Goal: Transaction & Acquisition: Obtain resource

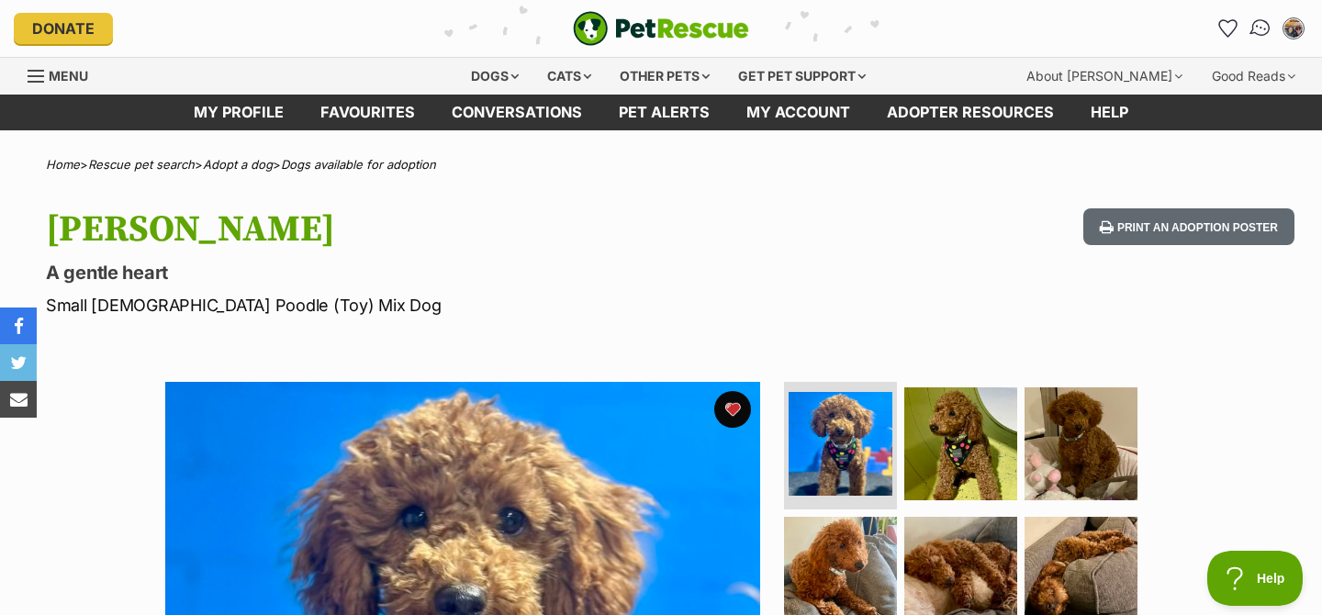
click at [1261, 31] on img "Conversations" at bounding box center [1261, 29] width 25 height 24
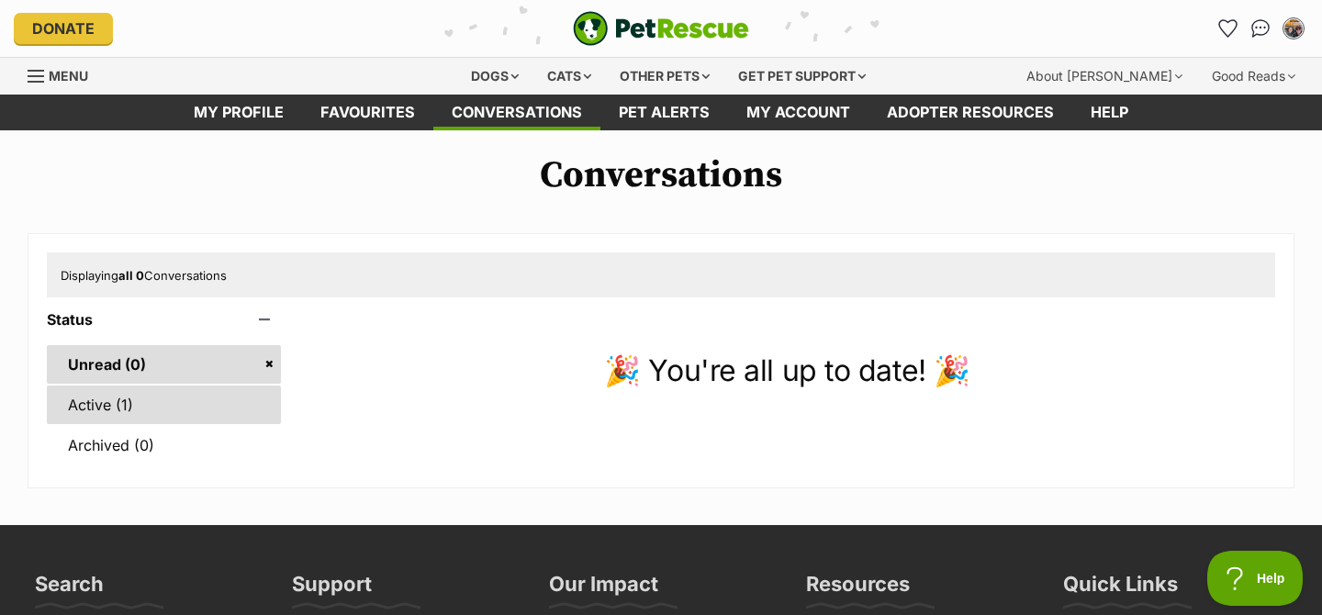
click at [223, 404] on link "Active (1)" at bounding box center [164, 405] width 234 height 39
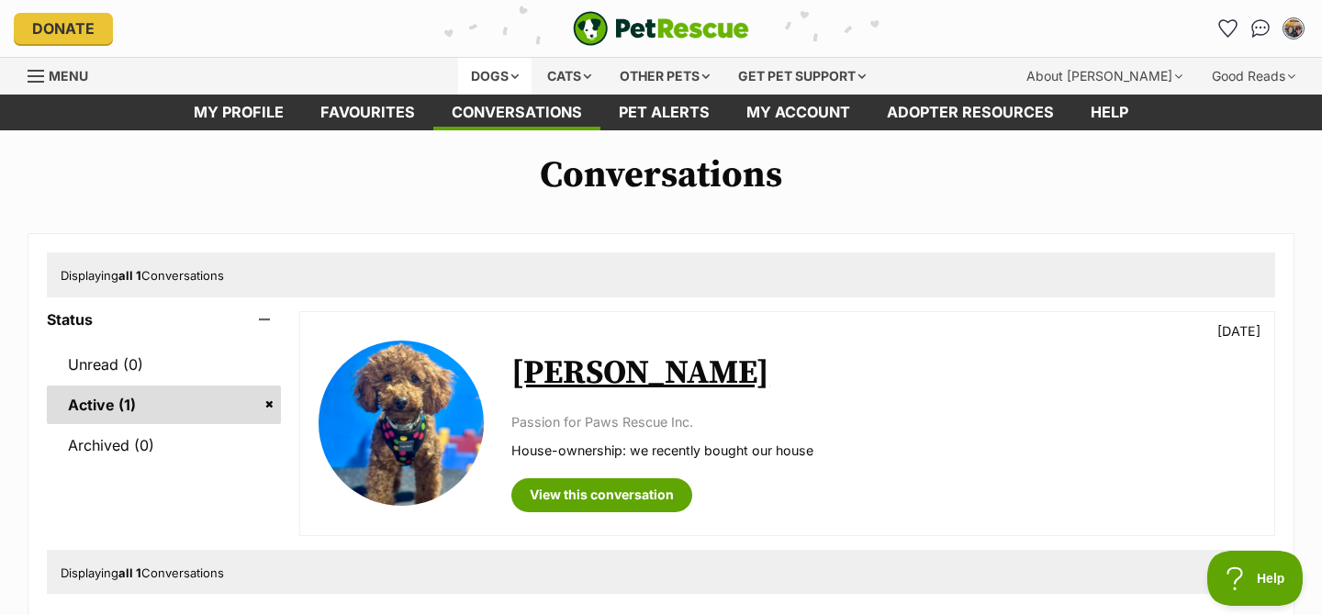
click at [498, 83] on div "Dogs" at bounding box center [494, 76] width 73 height 37
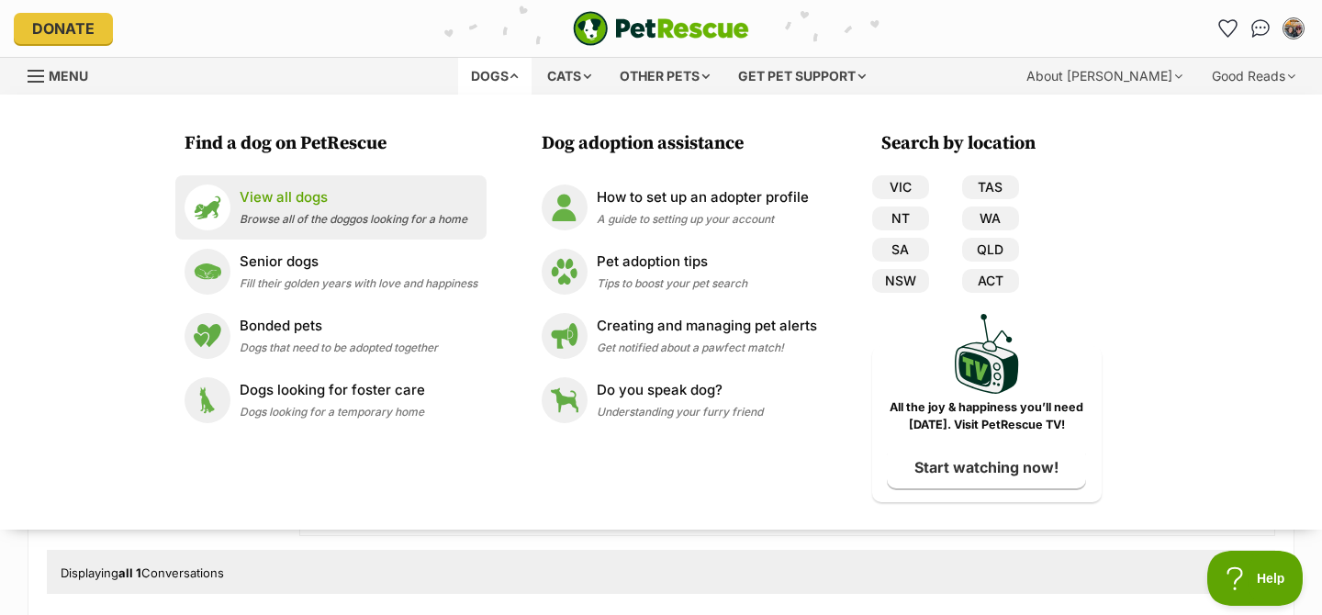
click at [379, 214] on span "Browse all of the doggos looking for a home" at bounding box center [354, 219] width 228 height 14
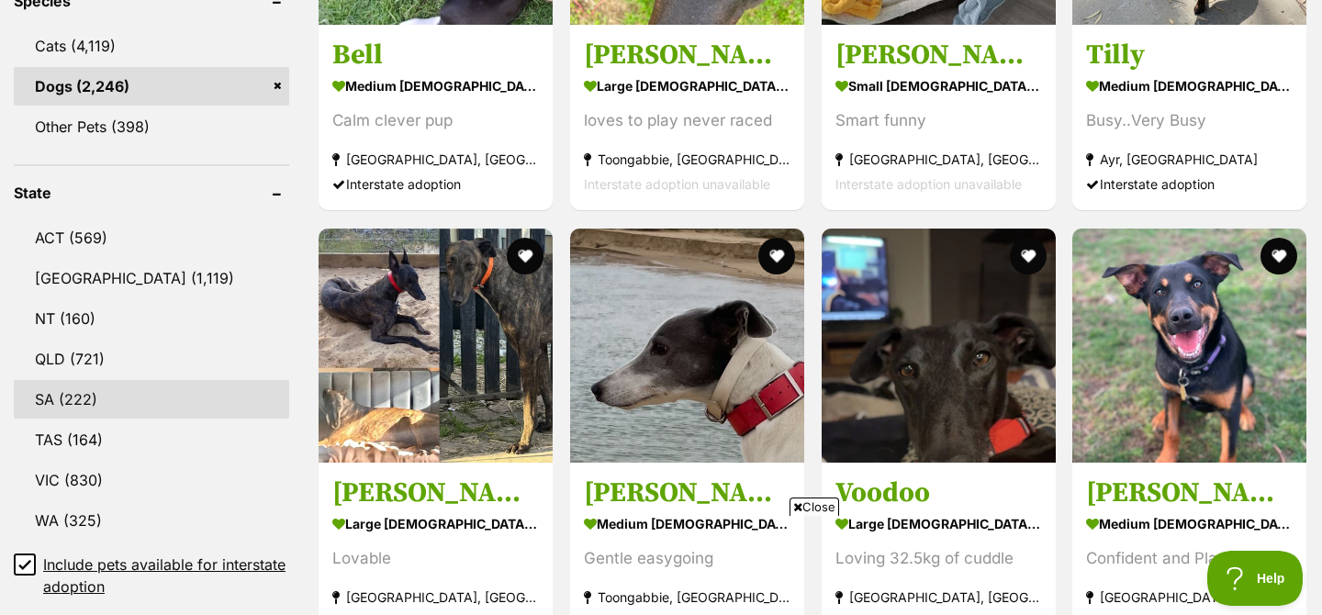
scroll to position [854, 0]
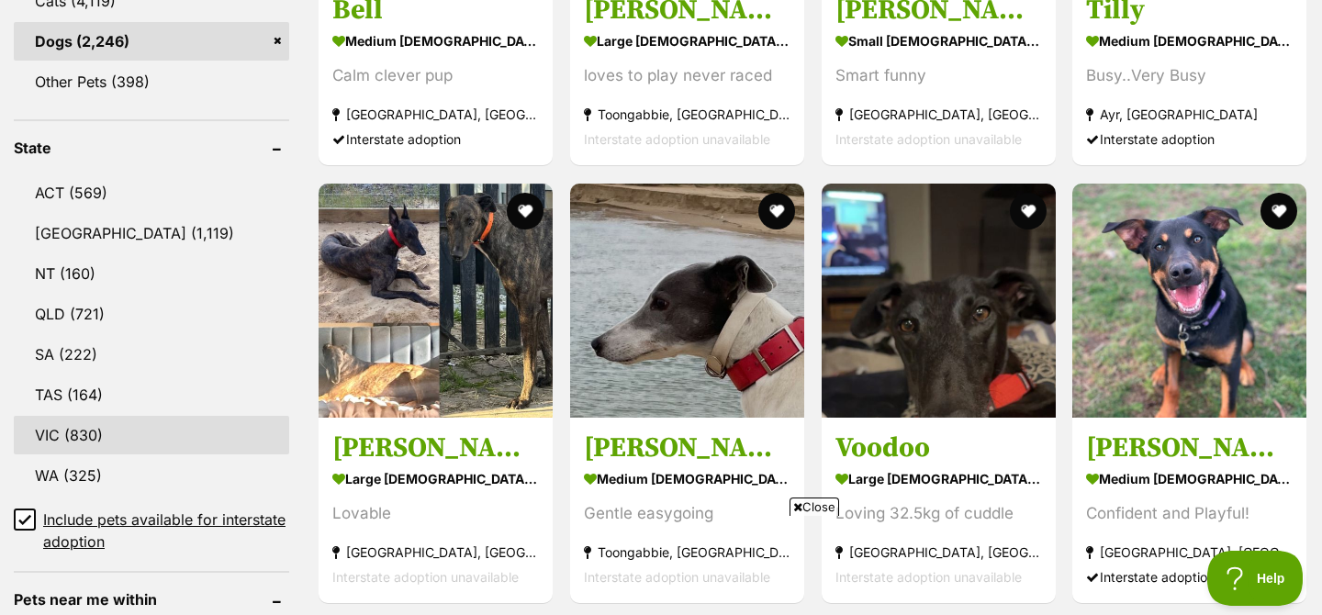
click at [129, 442] on link "VIC (830)" at bounding box center [151, 435] width 275 height 39
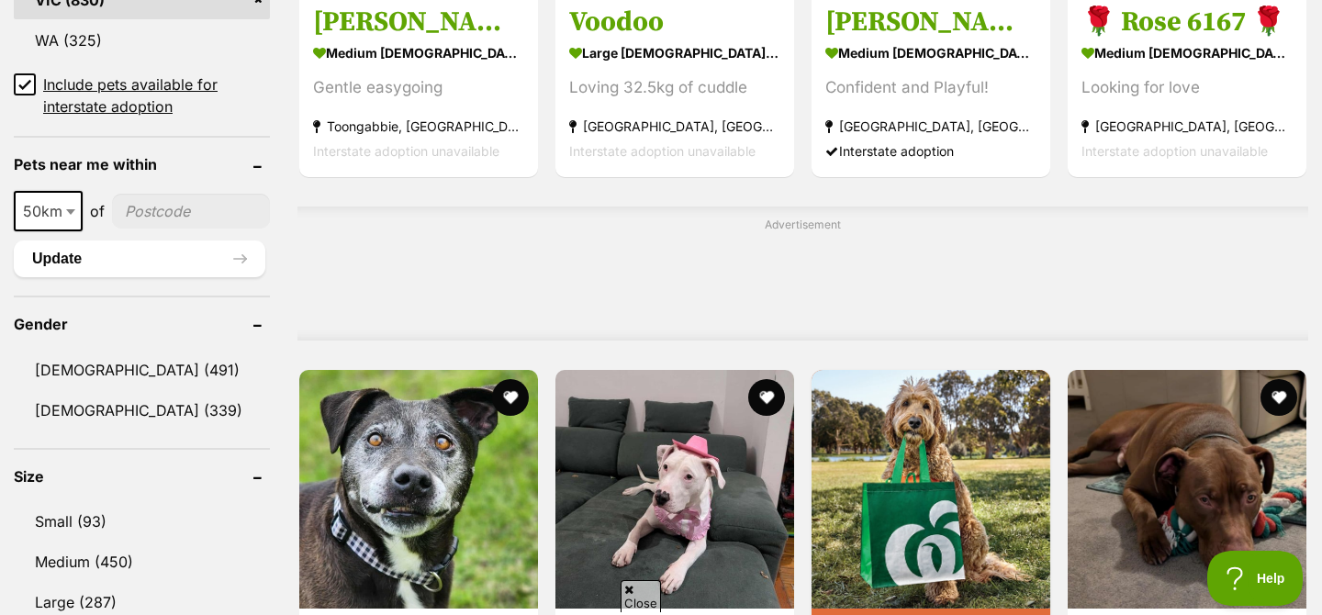
scroll to position [1294, 0]
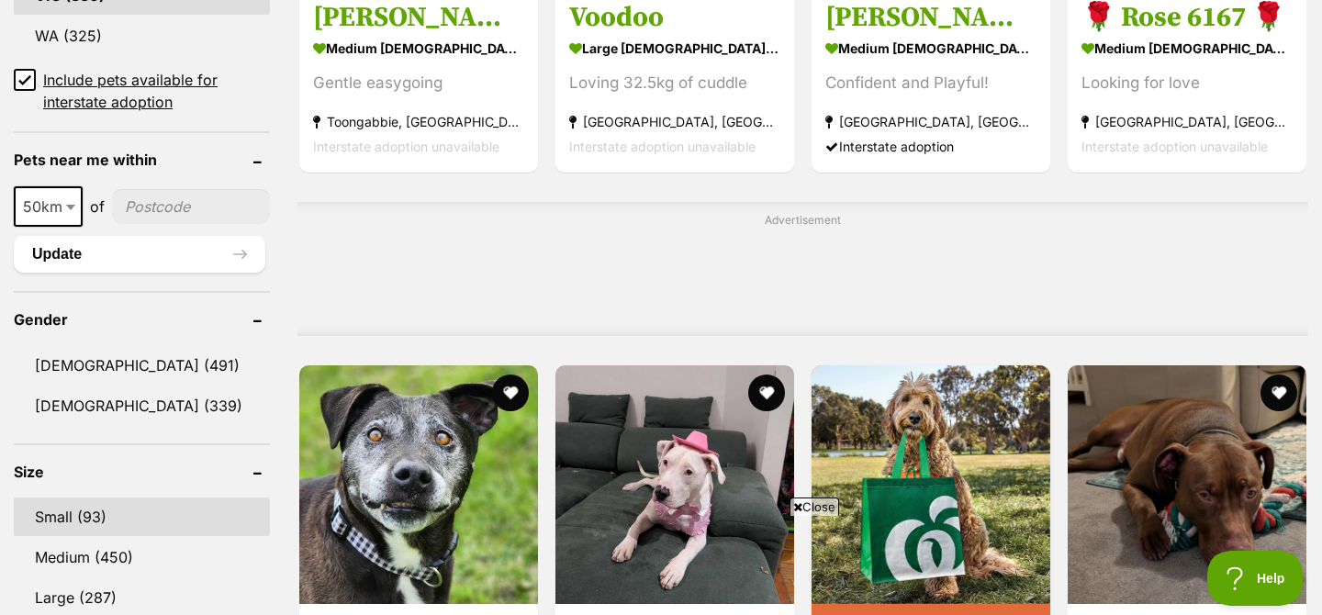
click at [128, 515] on link "Small (93)" at bounding box center [142, 517] width 256 height 39
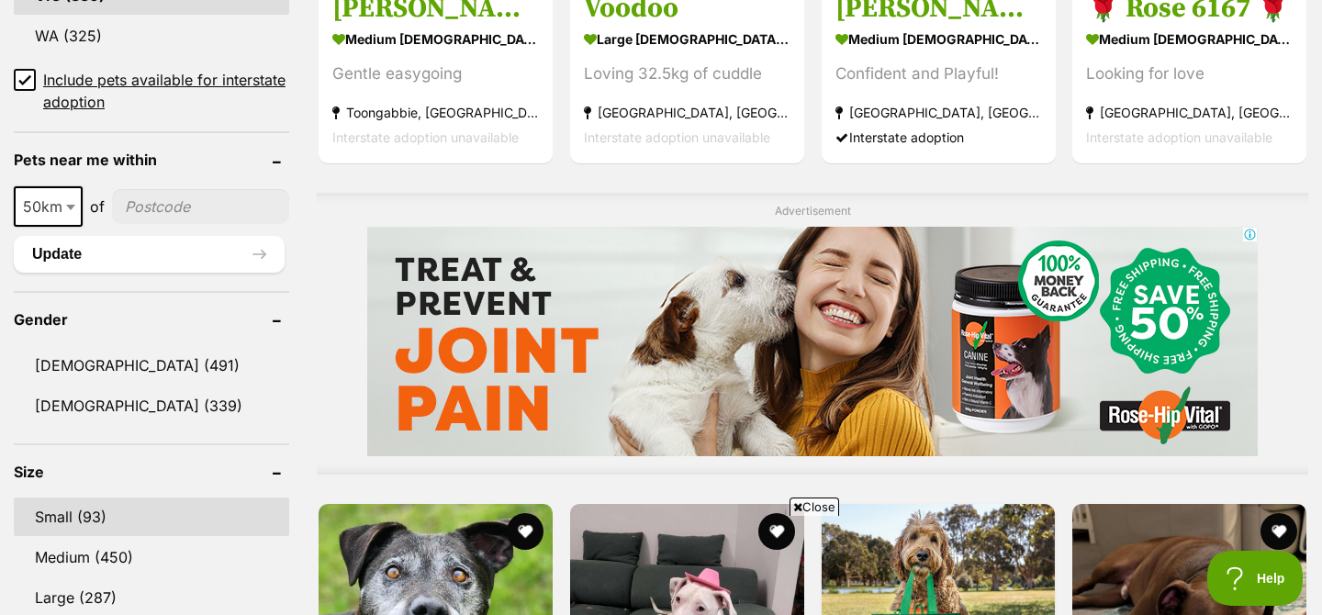
scroll to position [0, 0]
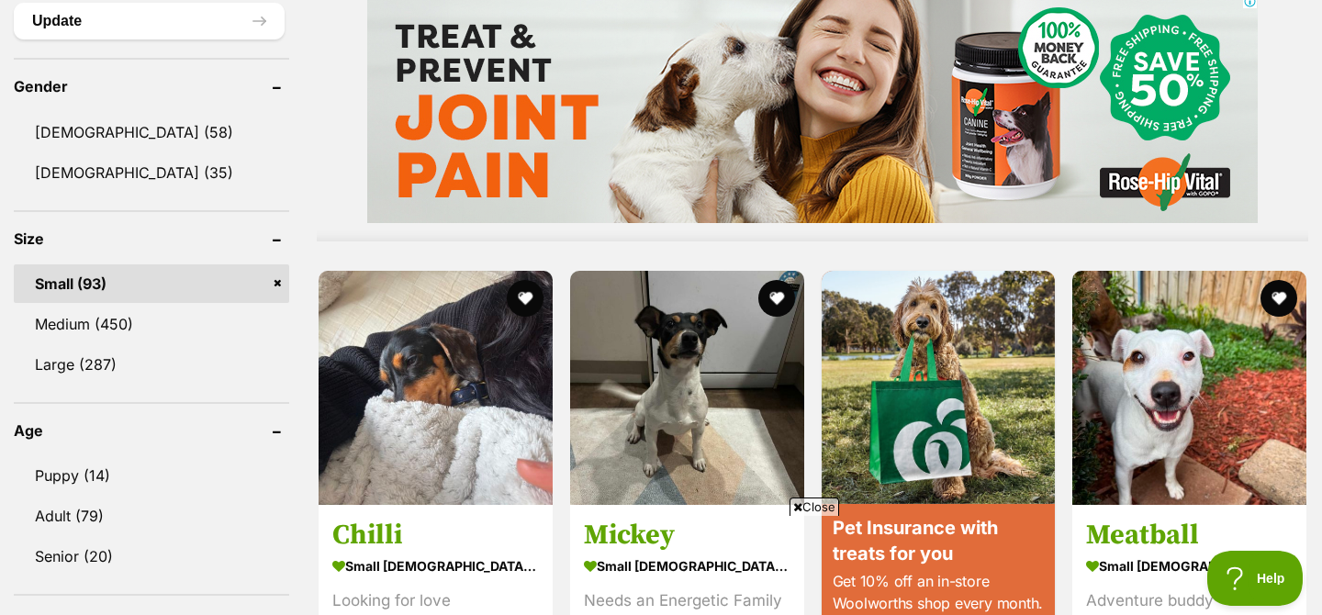
scroll to position [1529, 0]
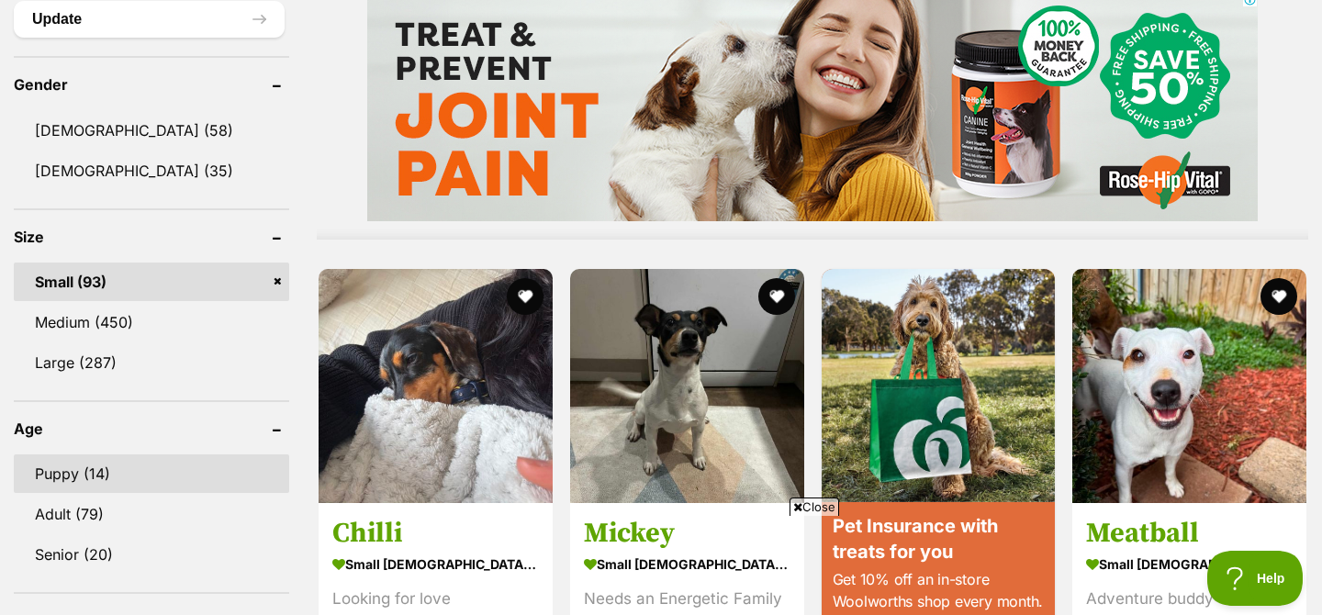
click at [92, 467] on link "Puppy (14)" at bounding box center [151, 473] width 275 height 39
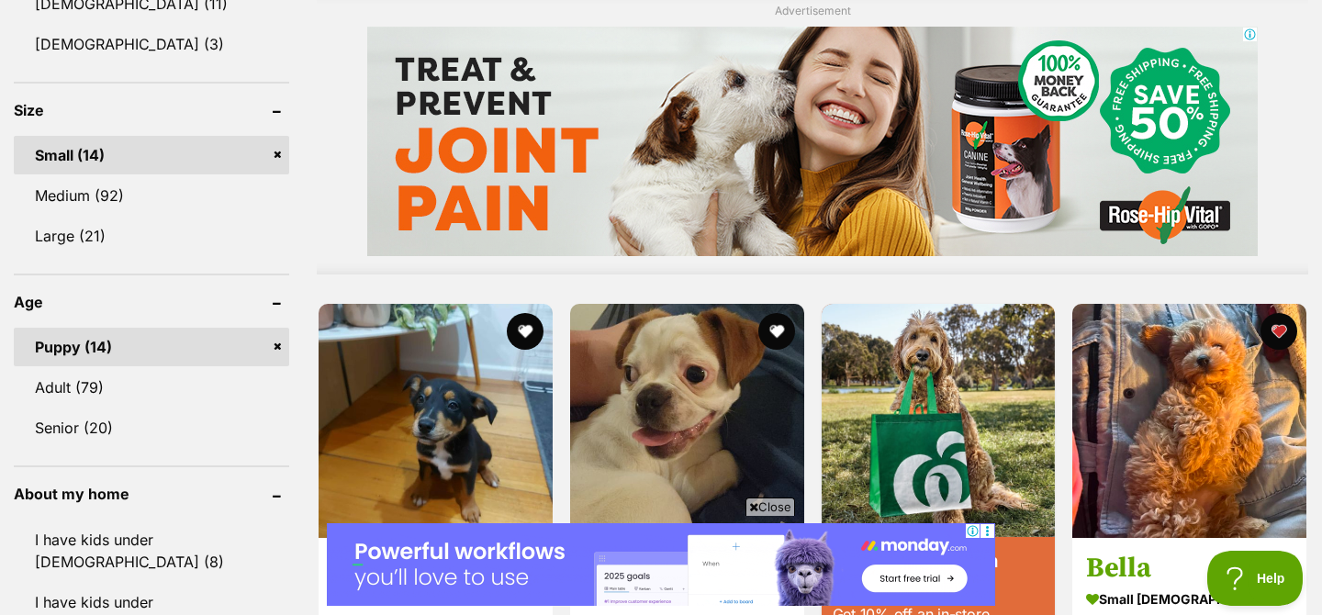
scroll to position [1463, 0]
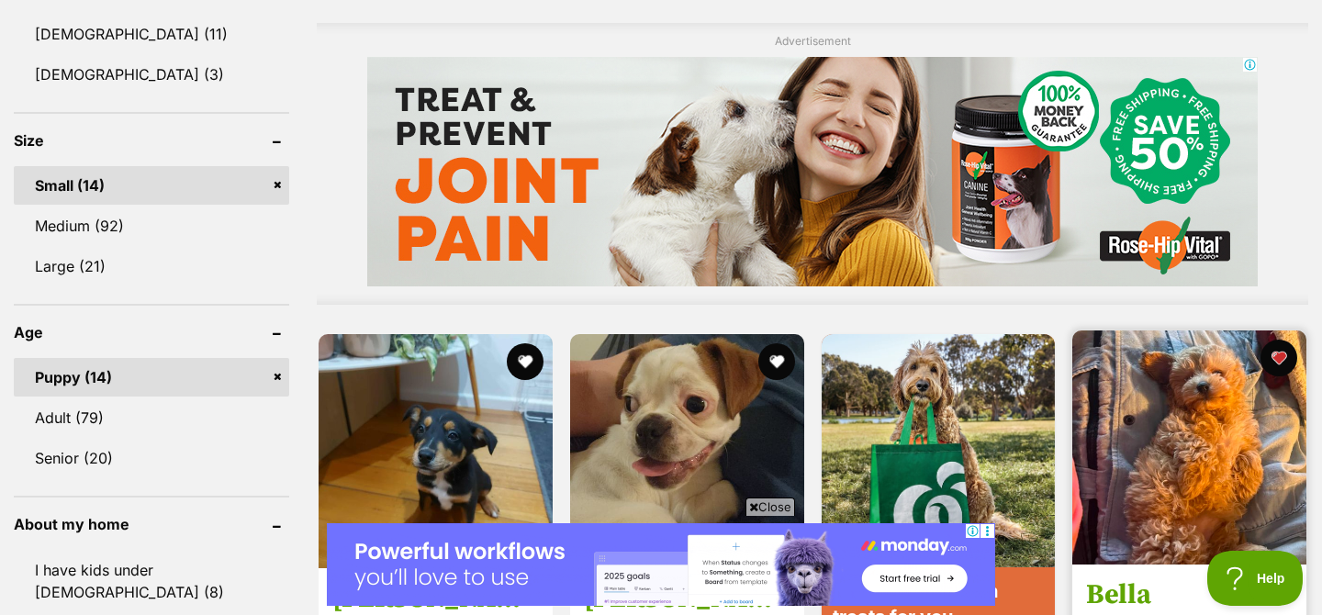
click at [1190, 433] on img at bounding box center [1189, 447] width 234 height 234
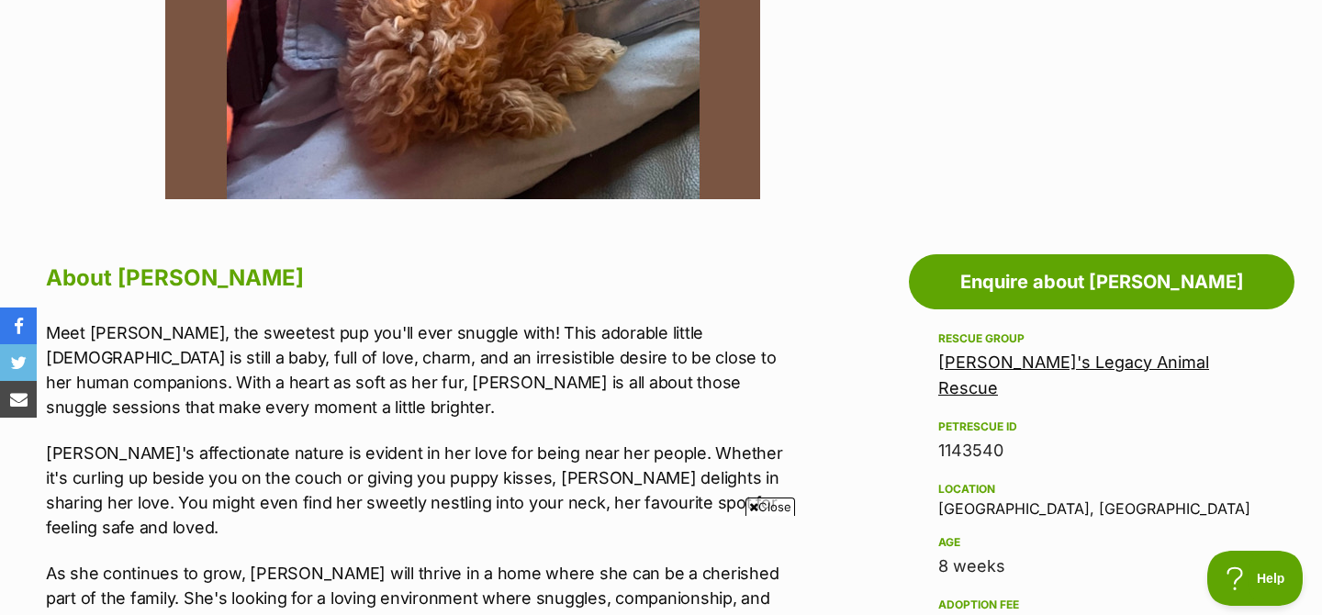
click at [696, 353] on p "Meet Bella, the sweetest pup you'll ever snuggle with! This adorable little lad…" at bounding box center [417, 369] width 742 height 99
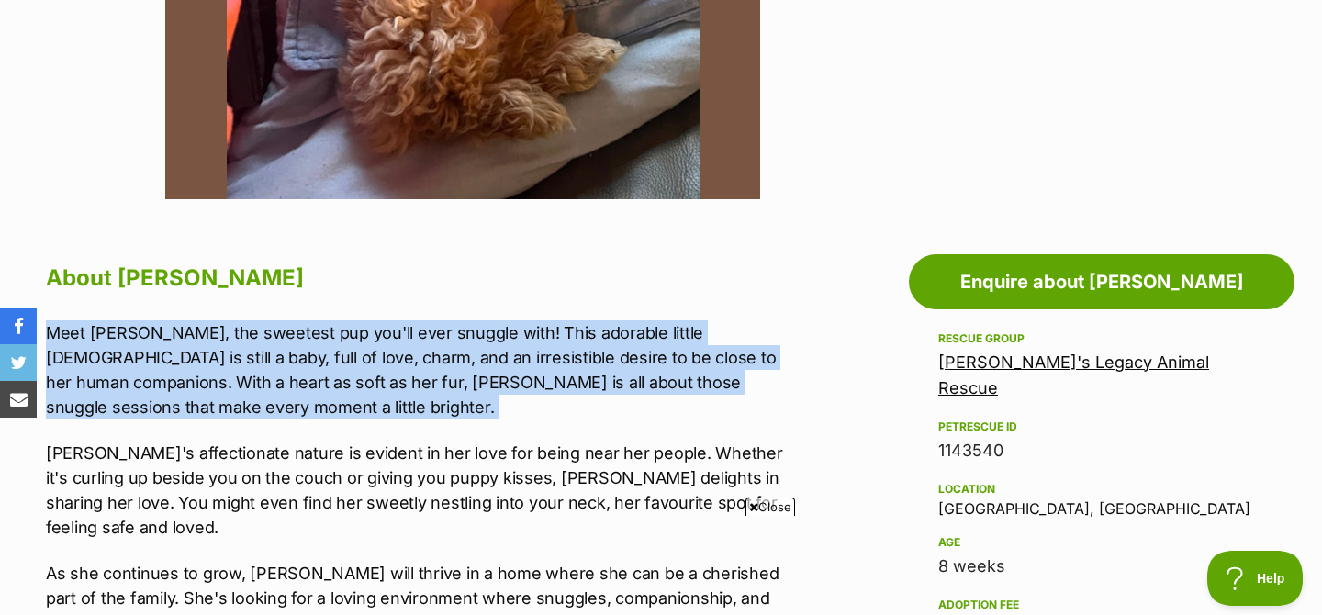
click at [696, 353] on p "Meet Bella, the sweetest pup you'll ever snuggle with! This adorable little lad…" at bounding box center [417, 369] width 742 height 99
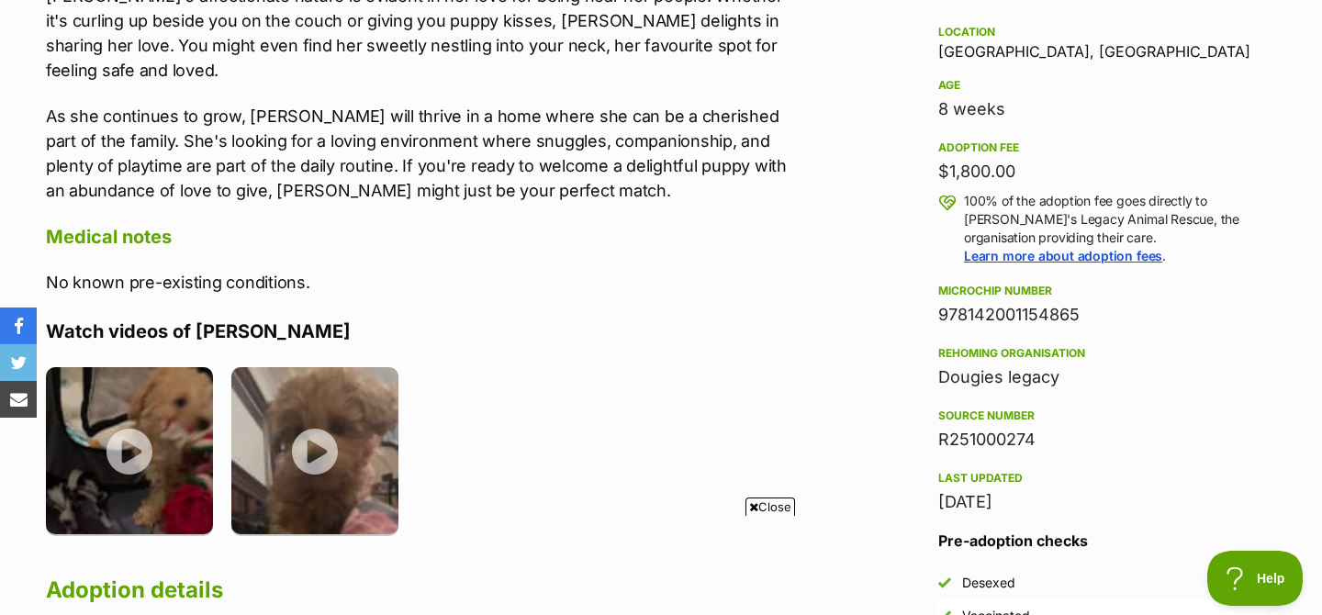
scroll to position [1256, 0]
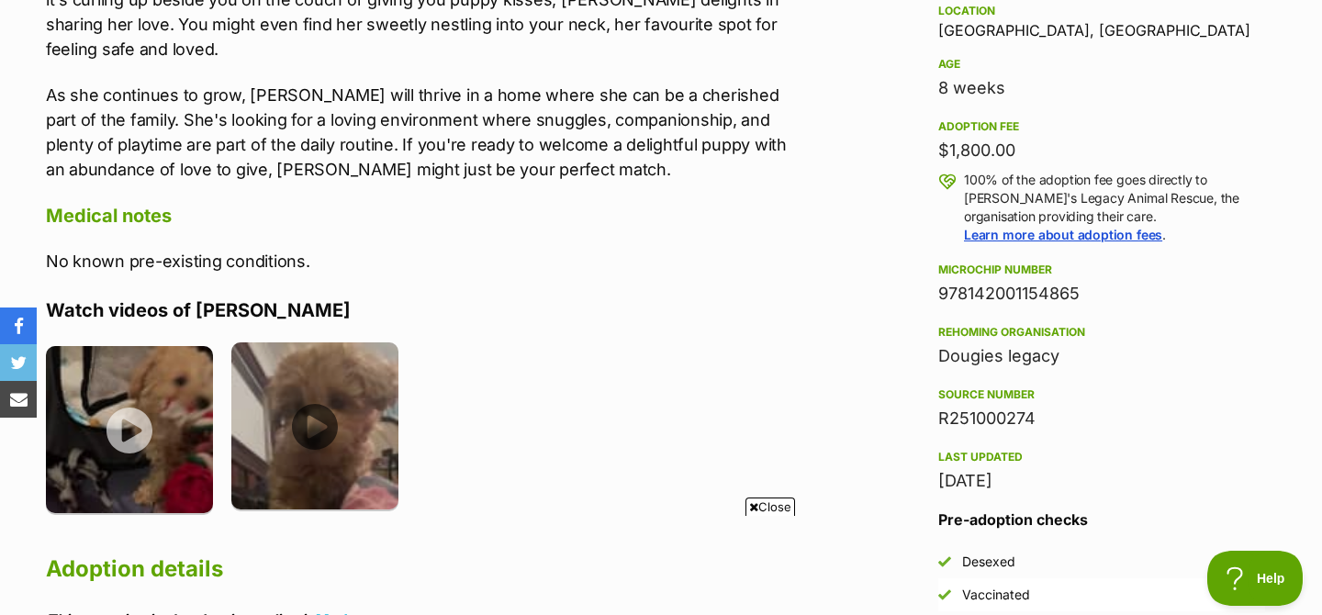
click at [317, 387] on img at bounding box center [314, 425] width 167 height 167
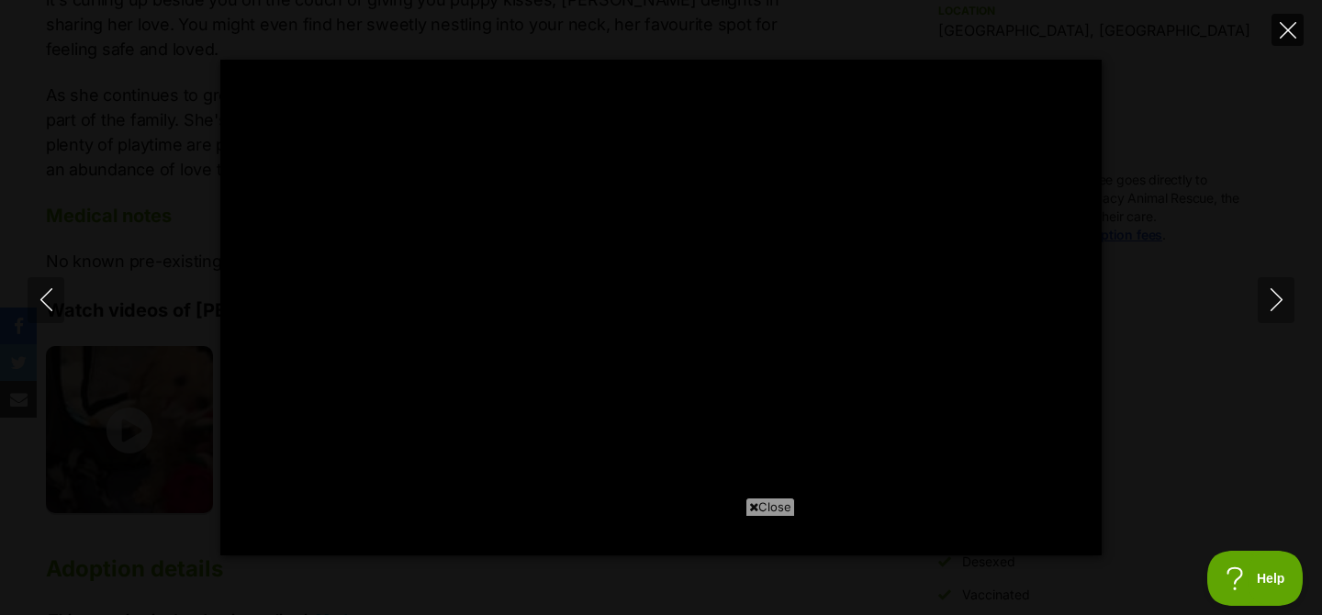
click at [1284, 33] on icon "Close" at bounding box center [1288, 30] width 17 height 17
type input "53.34"
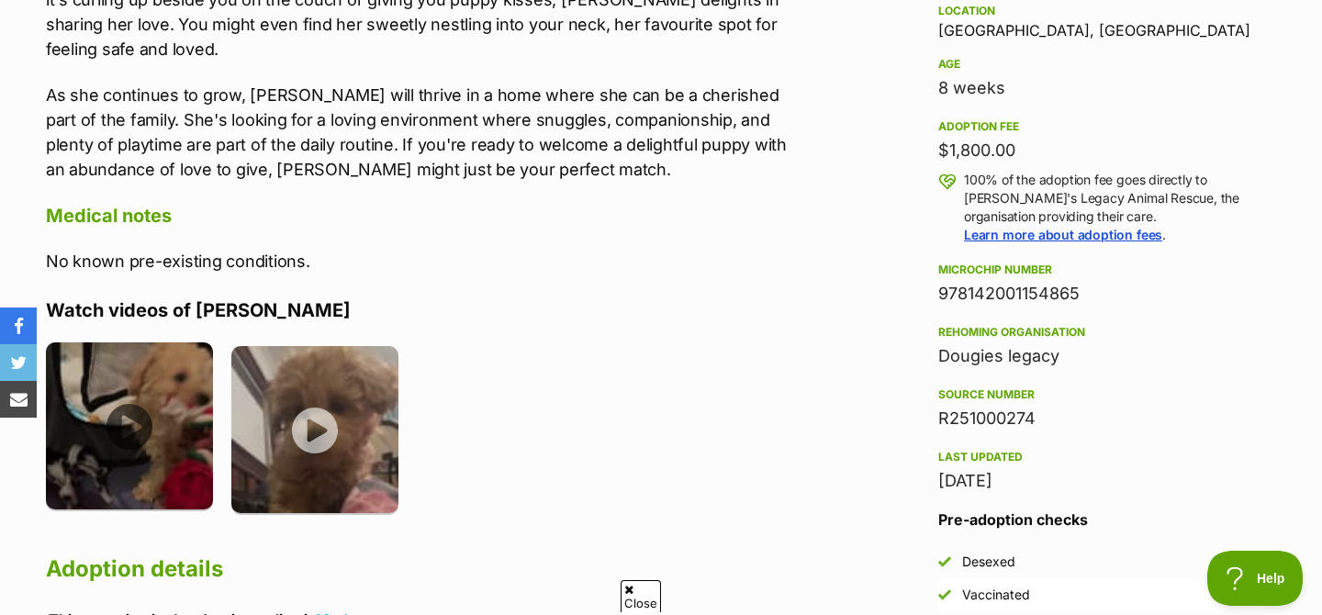
click at [119, 374] on img at bounding box center [129, 425] width 167 height 167
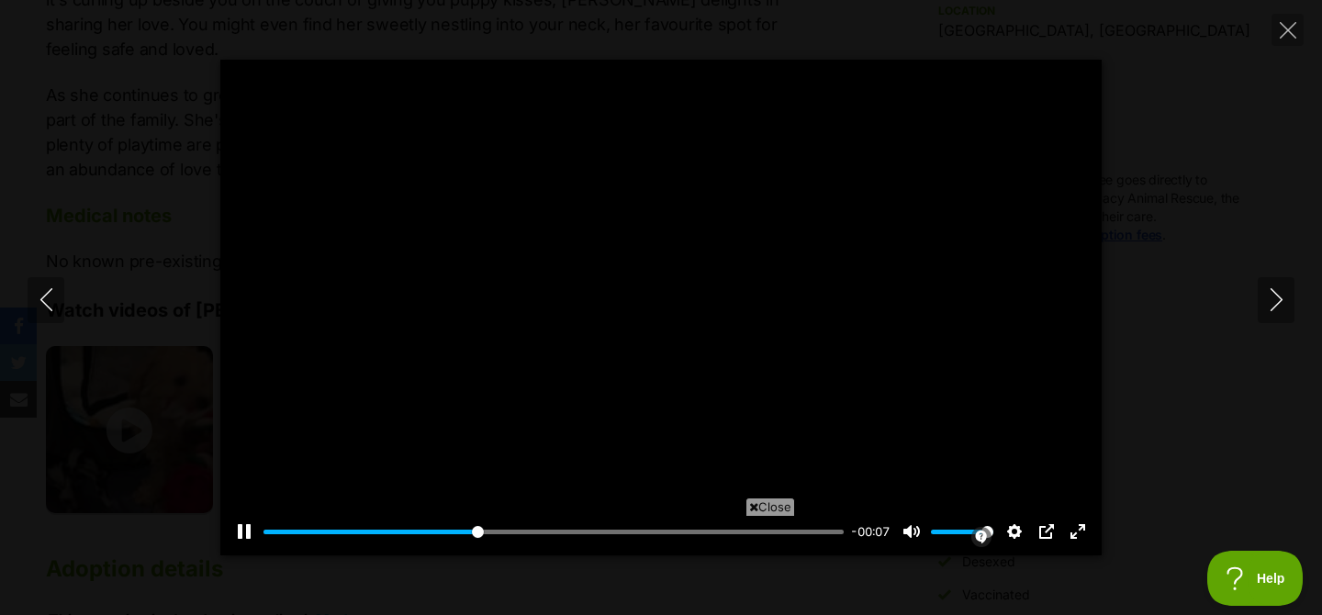
scroll to position [0, 0]
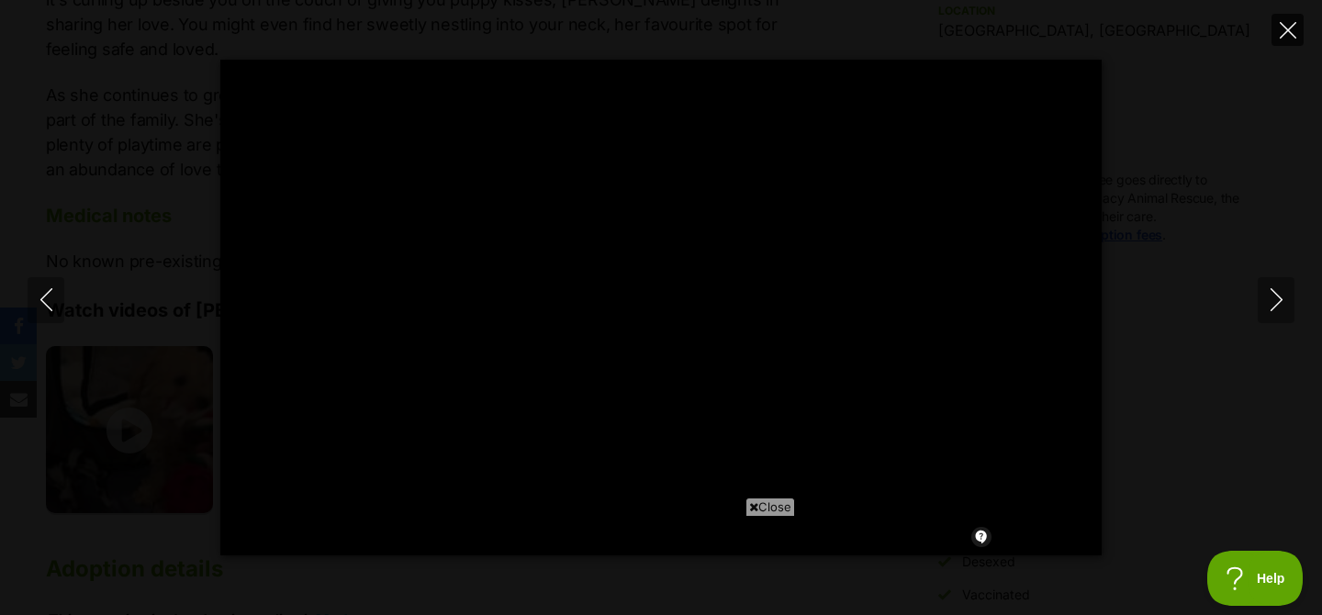
click at [1282, 26] on icon "Close" at bounding box center [1288, 30] width 17 height 17
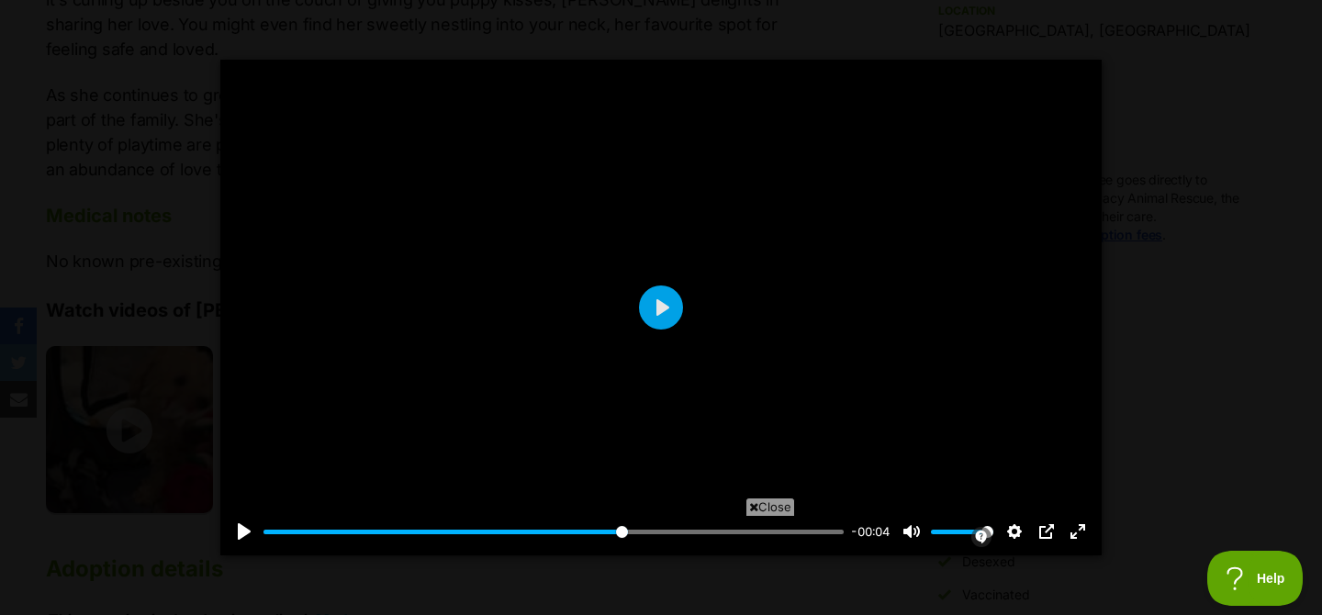
type input "62.85"
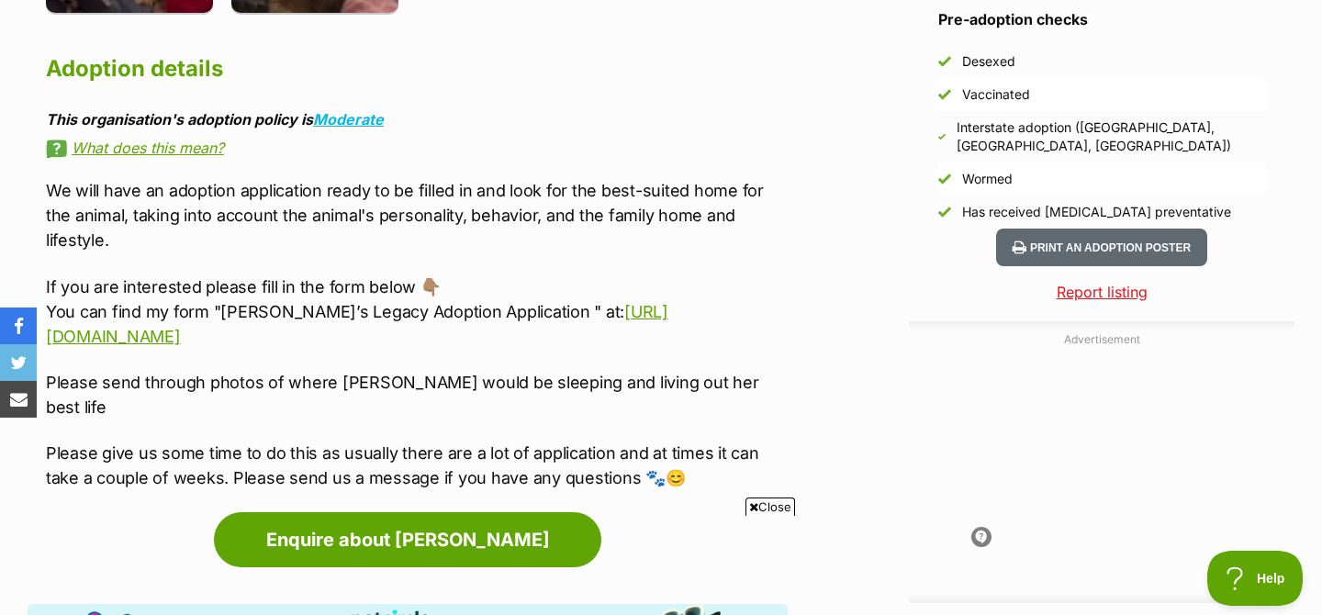
scroll to position [1757, 0]
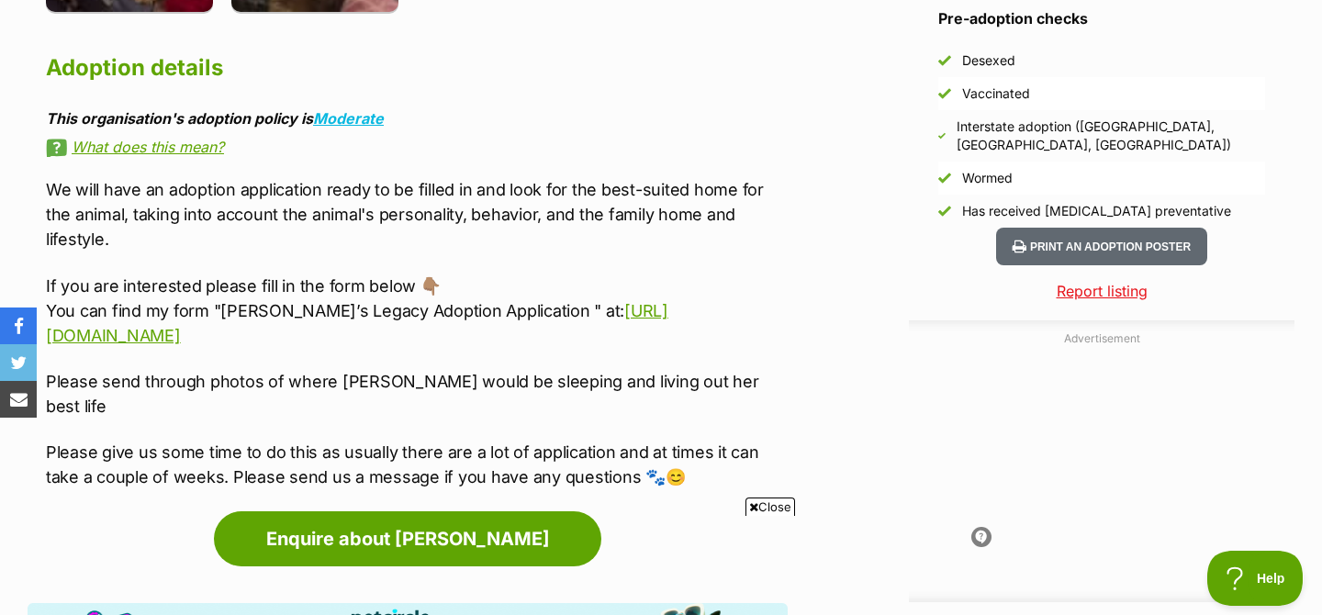
click at [257, 177] on p "We will have an adoption application ready to be filled in and look for the bes…" at bounding box center [417, 214] width 742 height 74
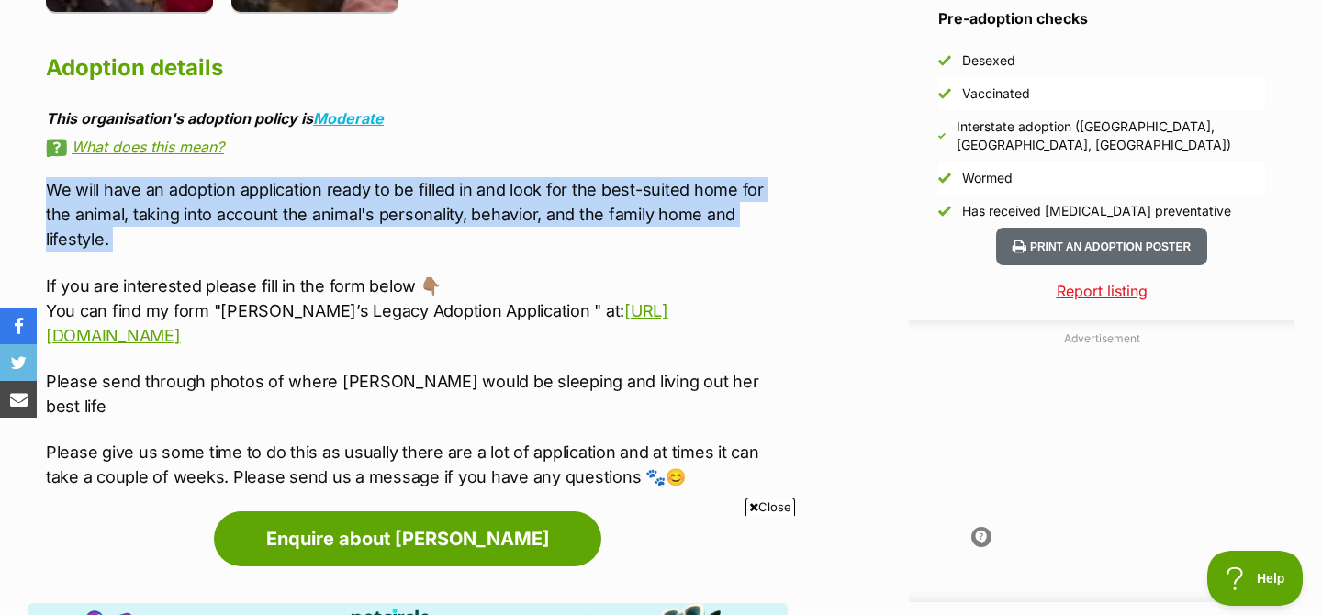
click at [257, 177] on p "We will have an adoption application ready to be filled in and look for the bes…" at bounding box center [417, 214] width 742 height 74
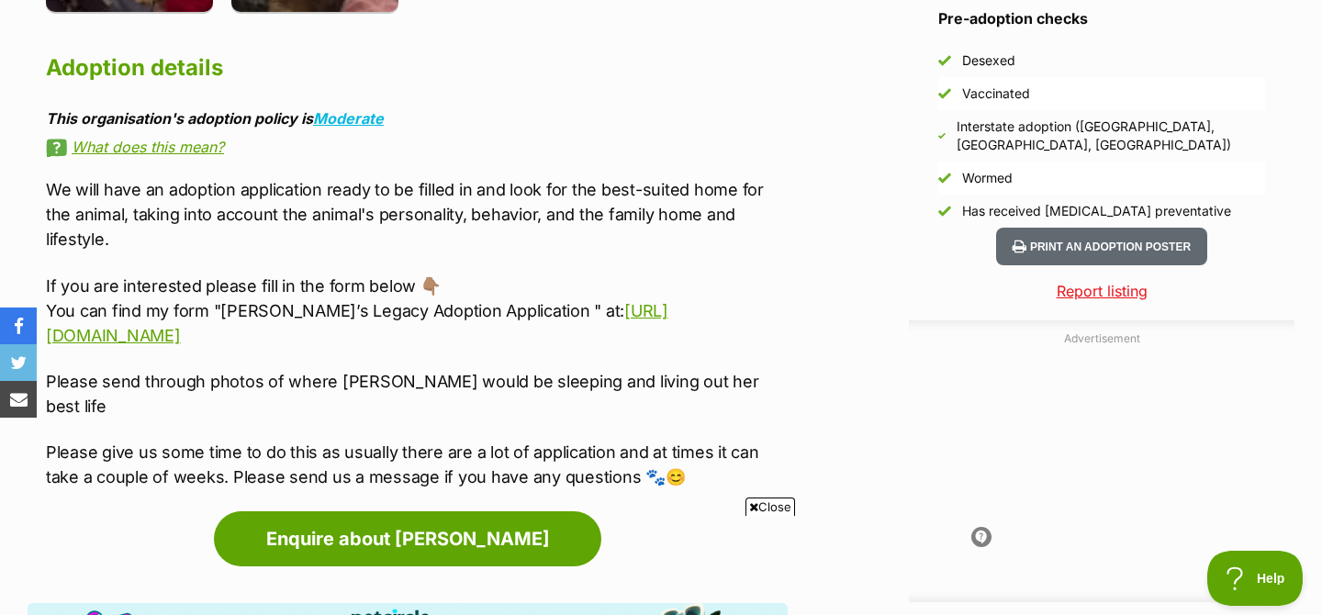
click at [624, 440] on p "Please give us some time to do this as usually there are a lot of application a…" at bounding box center [417, 465] width 742 height 50
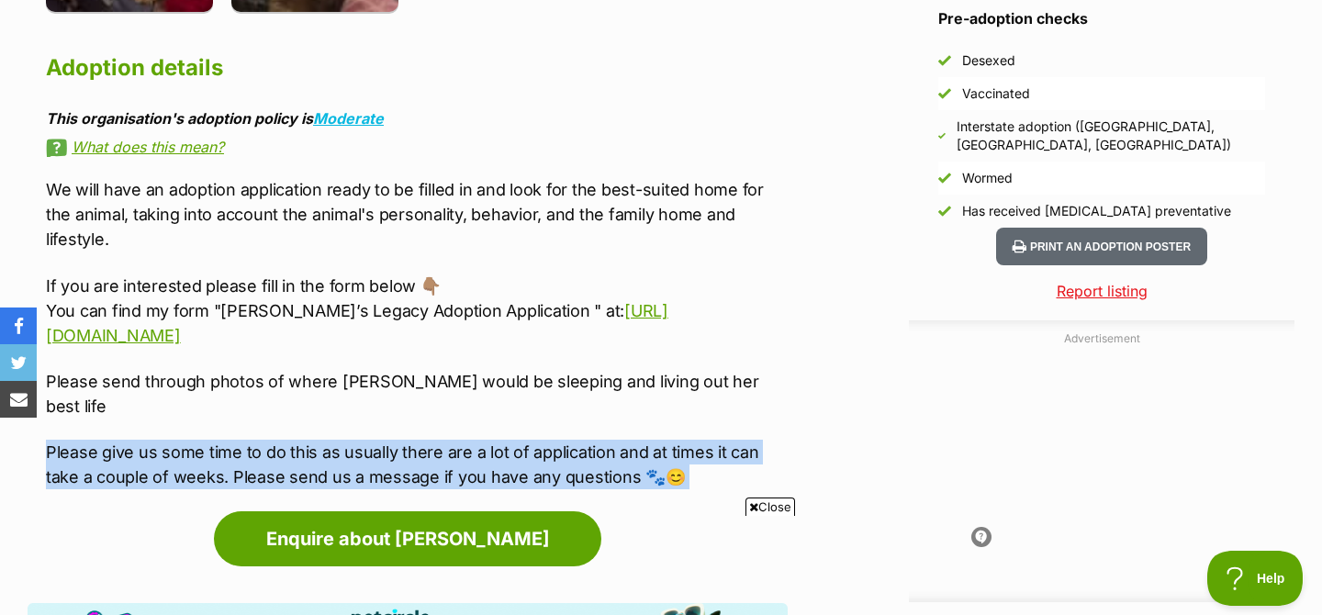
click at [624, 440] on p "Please give us some time to do this as usually there are a lot of application a…" at bounding box center [417, 465] width 742 height 50
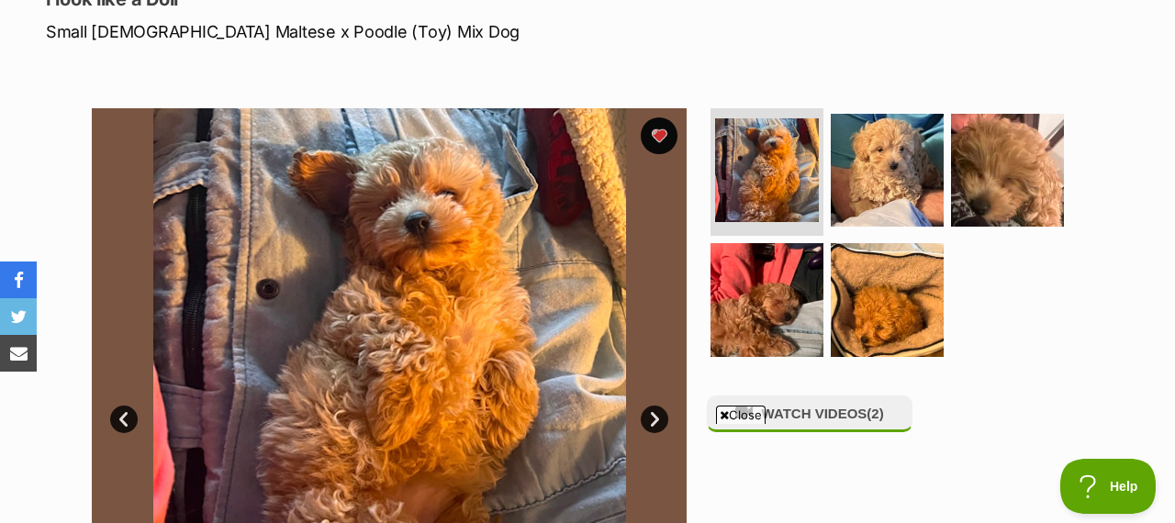
scroll to position [0, 0]
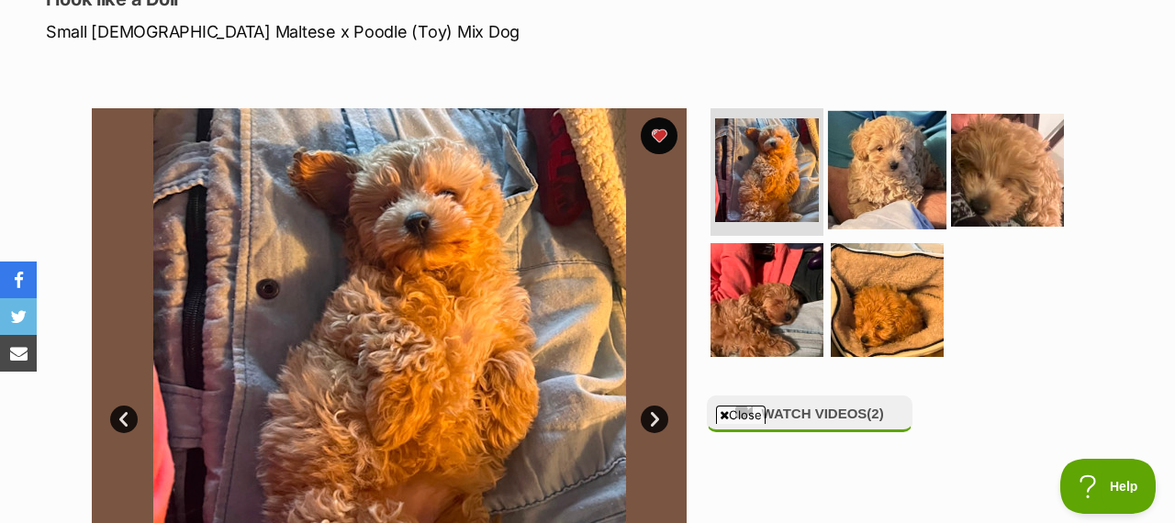
click at [856, 143] on img at bounding box center [887, 169] width 118 height 118
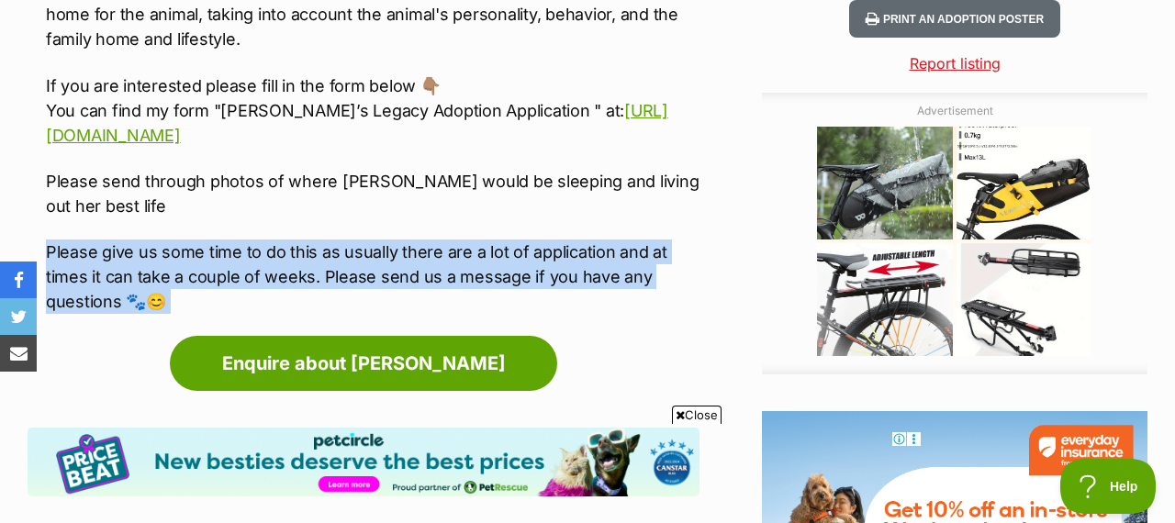
scroll to position [2023, 0]
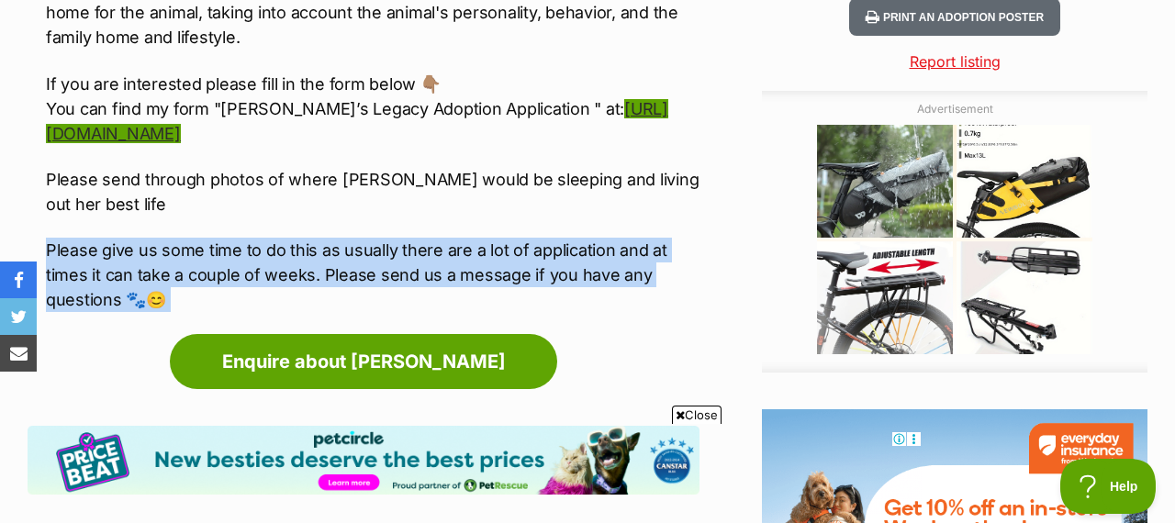
click at [357, 99] on link "https://form.jotform.com/231882098299876" at bounding box center [357, 121] width 622 height 44
